Goal: Transaction & Acquisition: Purchase product/service

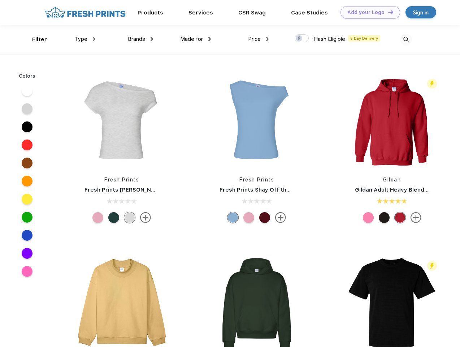
scroll to position [0, 0]
click at [368, 12] on link "Add your Logo Design Tool" at bounding box center [371, 12] width 60 height 13
click at [0, 0] on div "Design Tool" at bounding box center [0, 0] width 0 height 0
click at [388, 12] on link "Add your Logo Design Tool" at bounding box center [371, 12] width 60 height 13
click at [35, 39] on div "Filter" at bounding box center [39, 39] width 15 height 8
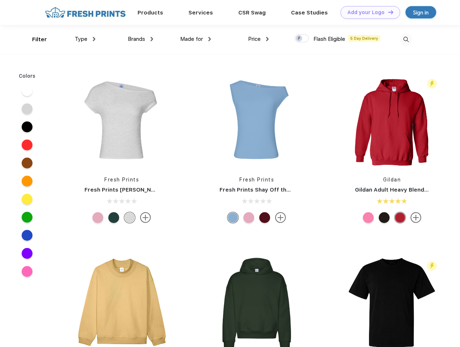
click at [85, 39] on span "Type" at bounding box center [81, 39] width 13 height 7
click at [141, 39] on span "Brands" at bounding box center [136, 39] width 17 height 7
click at [196, 39] on span "Made for" at bounding box center [191, 39] width 23 height 7
click at [259, 39] on span "Price" at bounding box center [254, 39] width 13 height 7
click at [302, 39] on div at bounding box center [302, 38] width 14 height 8
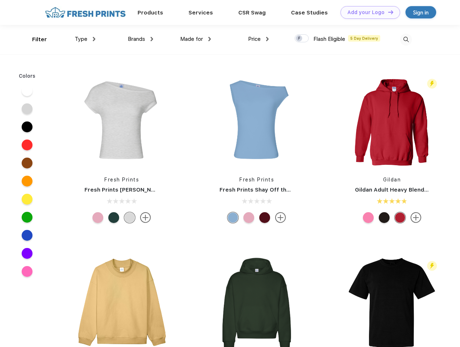
click at [300, 39] on input "checkbox" at bounding box center [297, 36] width 5 height 5
click at [406, 39] on img at bounding box center [406, 40] width 12 height 12
